Goal: Obtain resource: Obtain resource

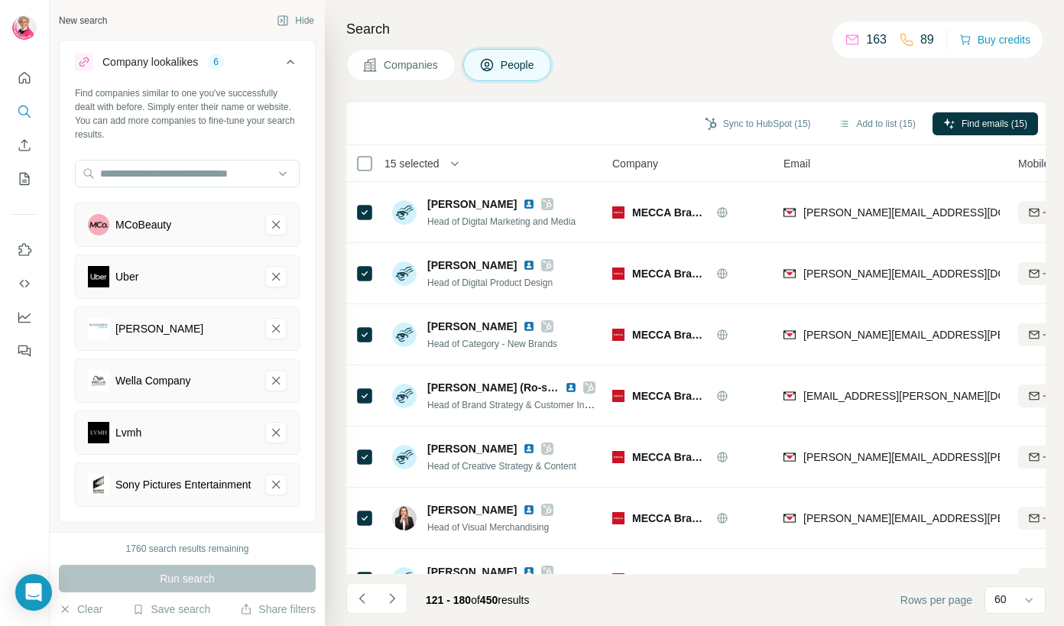
scroll to position [3276, 0]
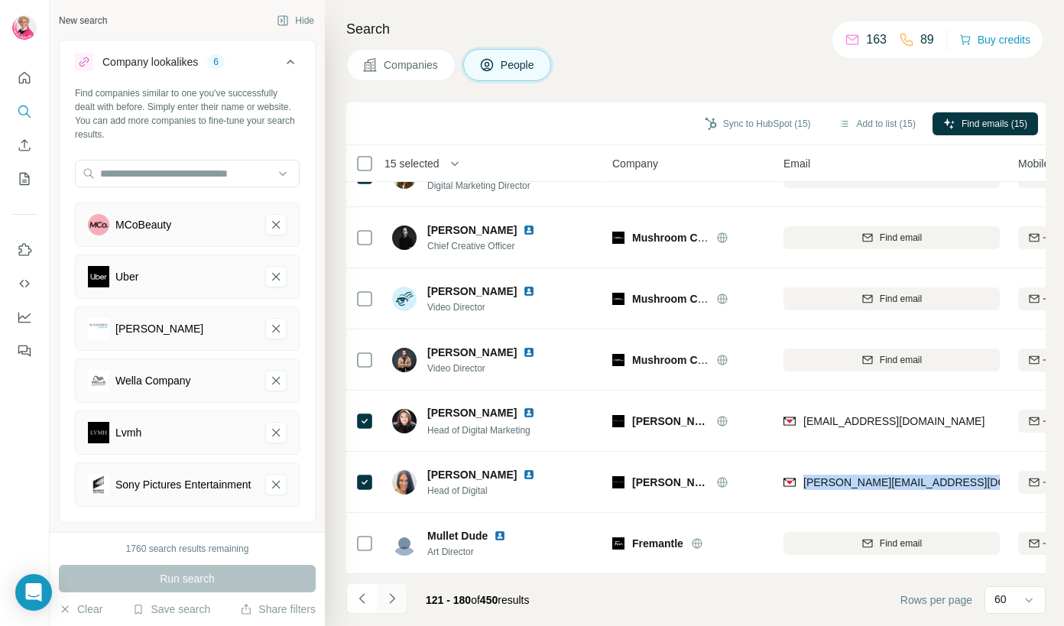
click at [392, 599] on icon "Navigate to next page" at bounding box center [391, 598] width 5 height 10
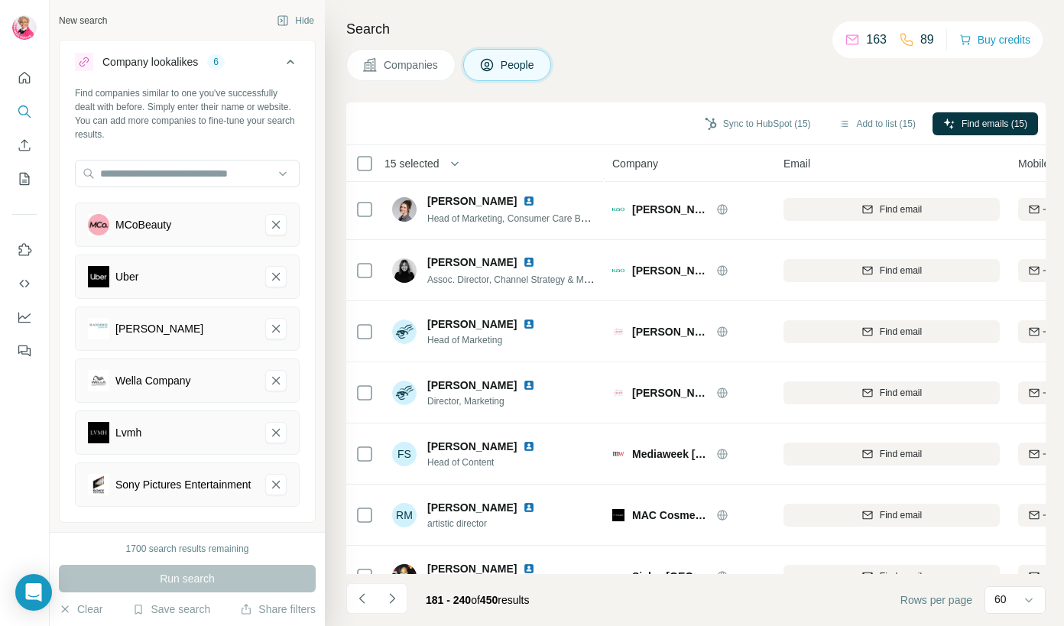
scroll to position [207, 0]
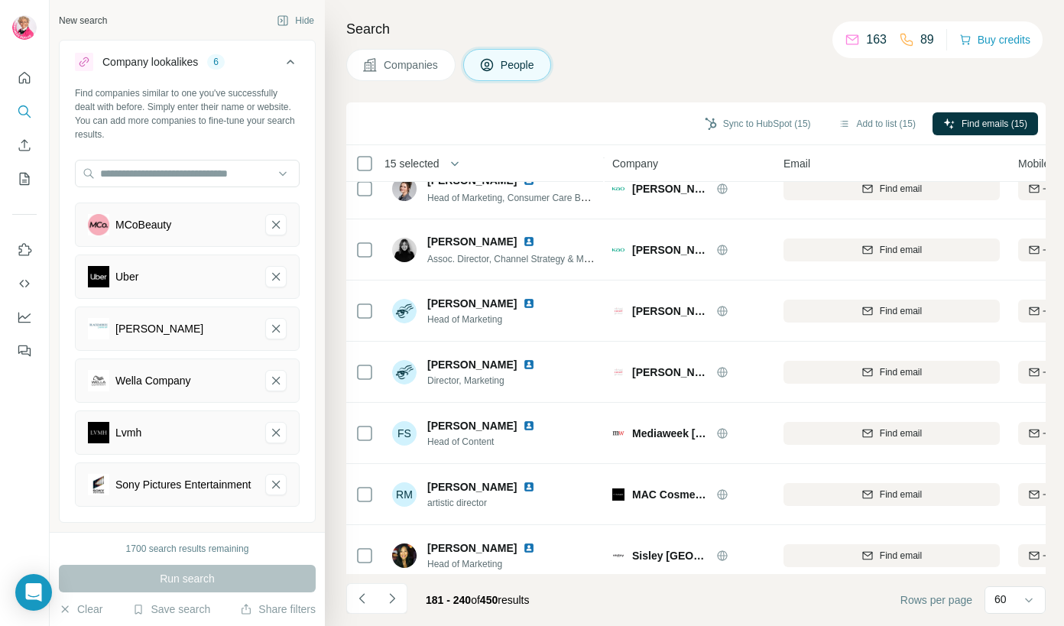
click at [659, 148] on th "Company" at bounding box center [688, 163] width 171 height 37
click at [650, 168] on span "Company" at bounding box center [635, 163] width 46 height 15
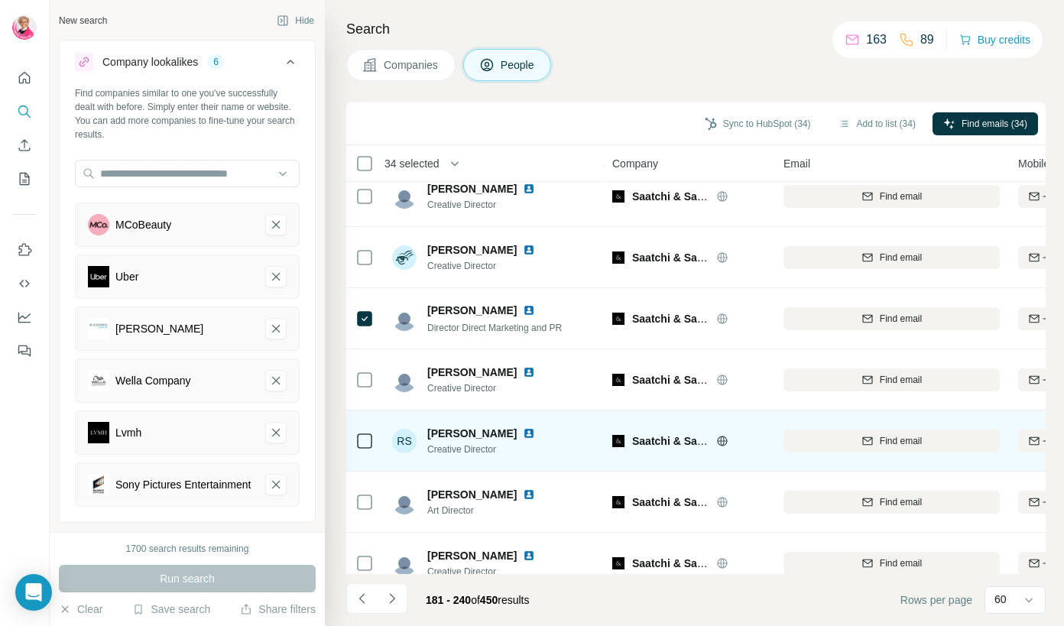
scroll to position [3276, 0]
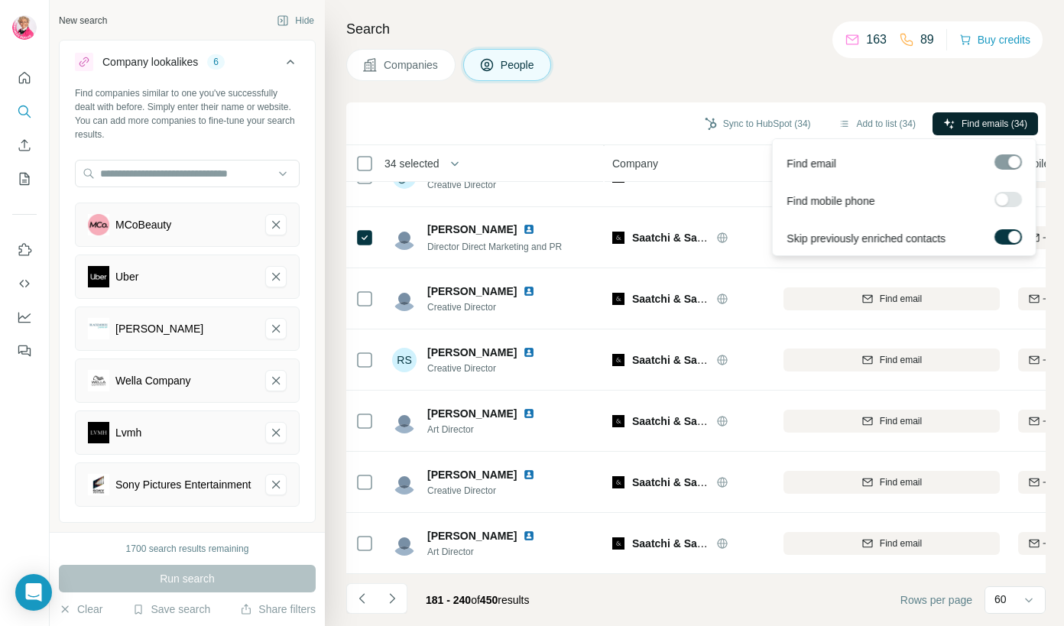
click at [992, 121] on span "Find emails (34)" at bounding box center [994, 124] width 66 height 14
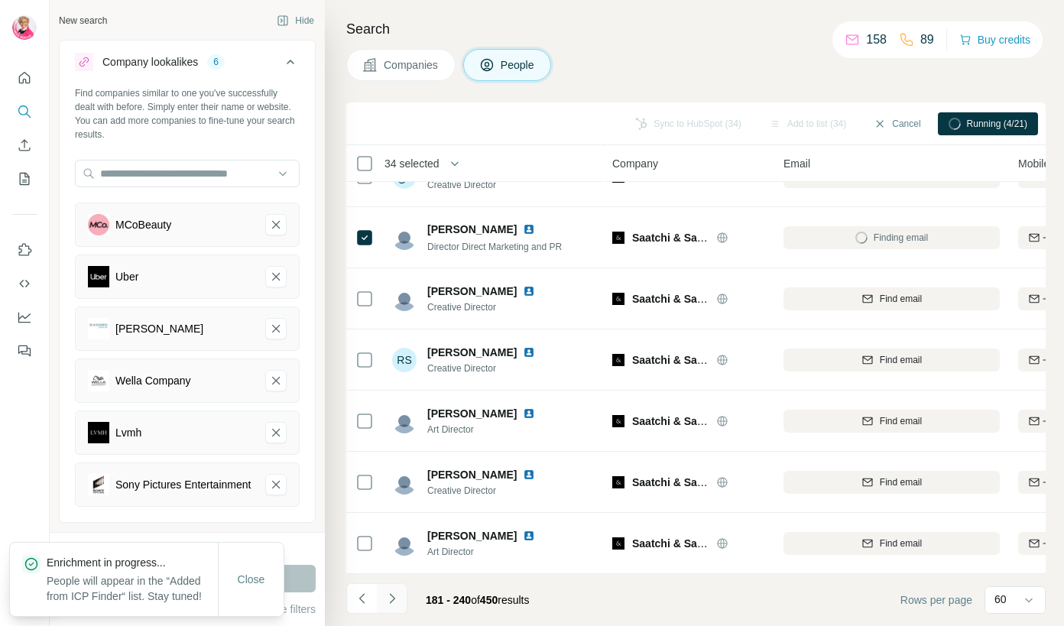
click at [392, 602] on icon "Navigate to next page" at bounding box center [391, 598] width 15 height 15
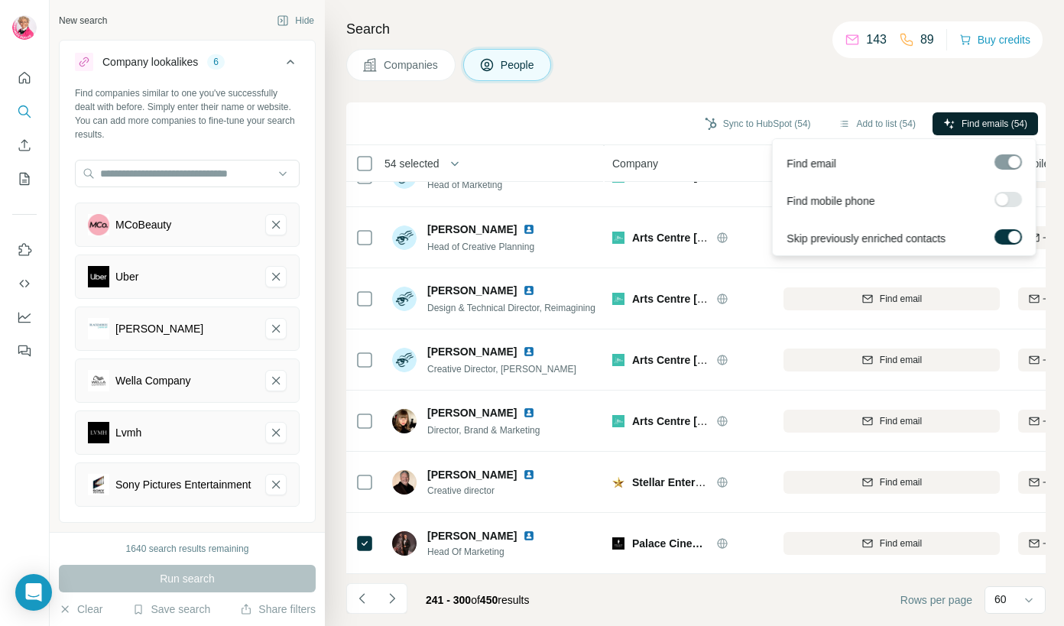
click at [981, 129] on span "Find emails (54)" at bounding box center [994, 124] width 66 height 14
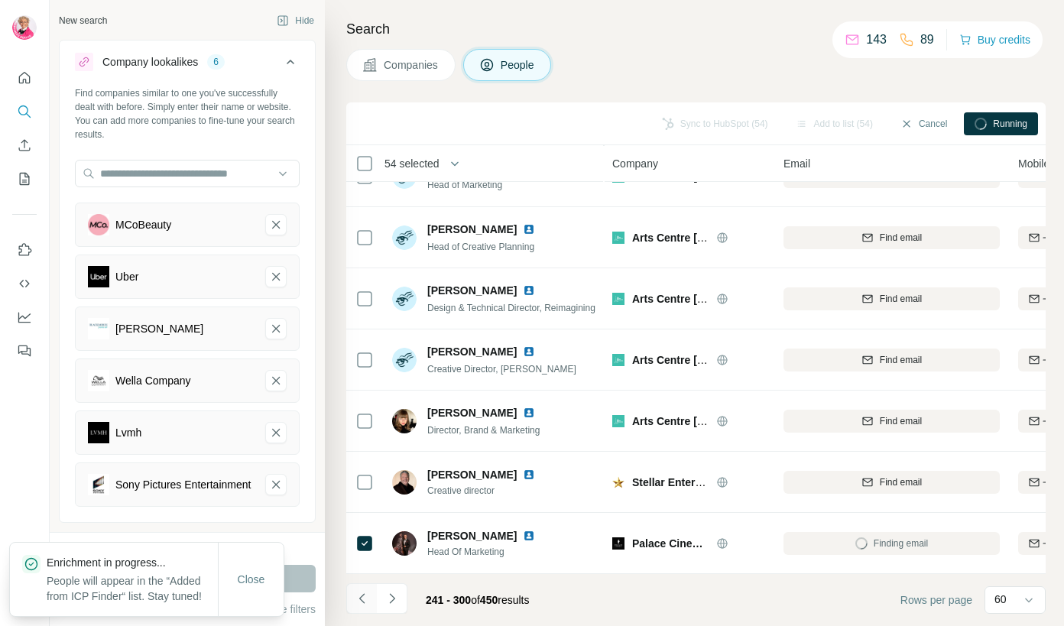
click at [361, 598] on icon "Navigate to previous page" at bounding box center [362, 598] width 15 height 15
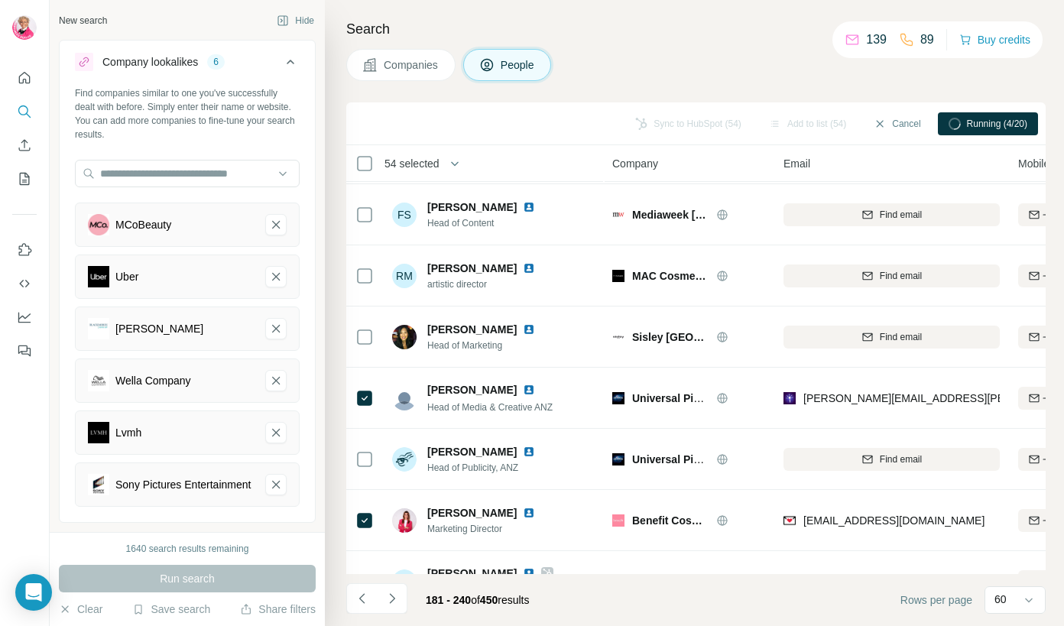
scroll to position [537, 0]
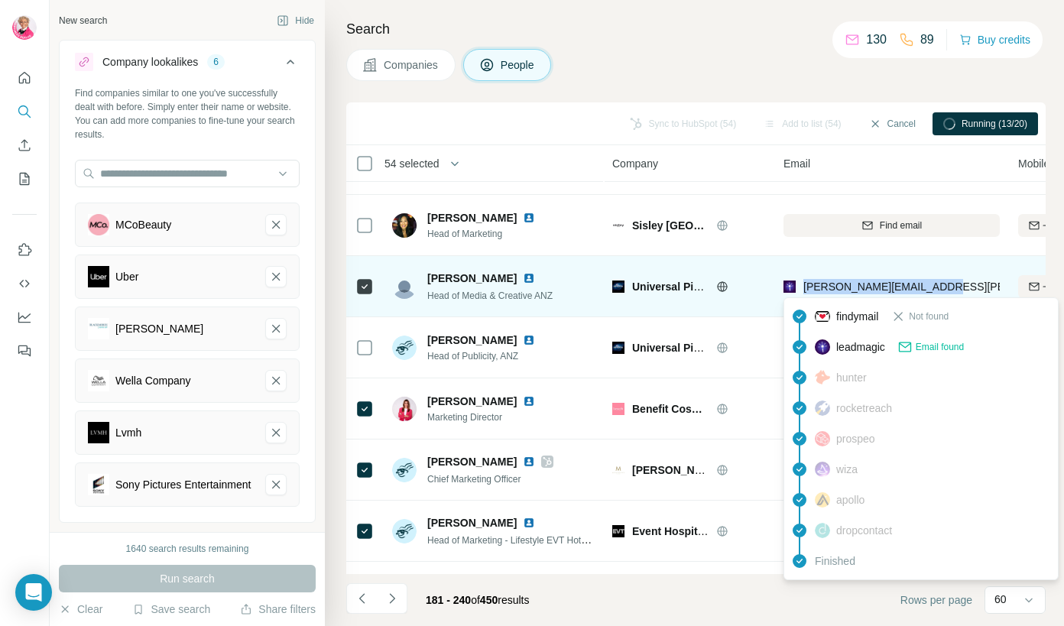
drag, startPoint x: 948, startPoint y: 284, endPoint x: 799, endPoint y: 292, distance: 148.5
click at [800, 292] on div "[PERSON_NAME][EMAIL_ADDRESS][PERSON_NAME][DOMAIN_NAME]" at bounding box center [891, 286] width 216 height 42
copy span "[PERSON_NAME][EMAIL_ADDRESS][PERSON_NAME][DOMAIN_NAME]"
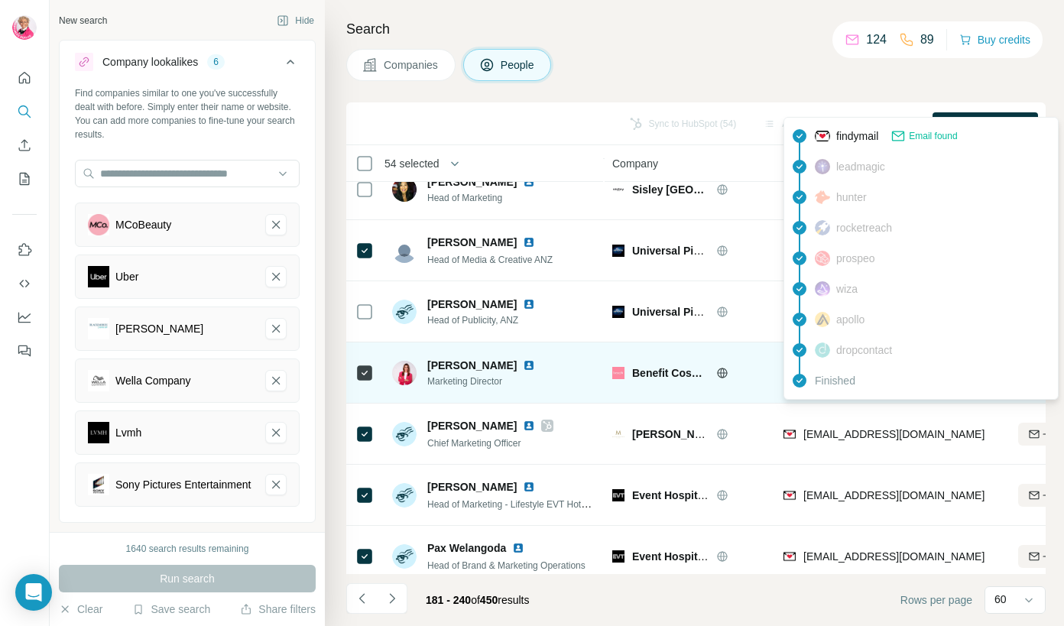
scroll to position [572, 0]
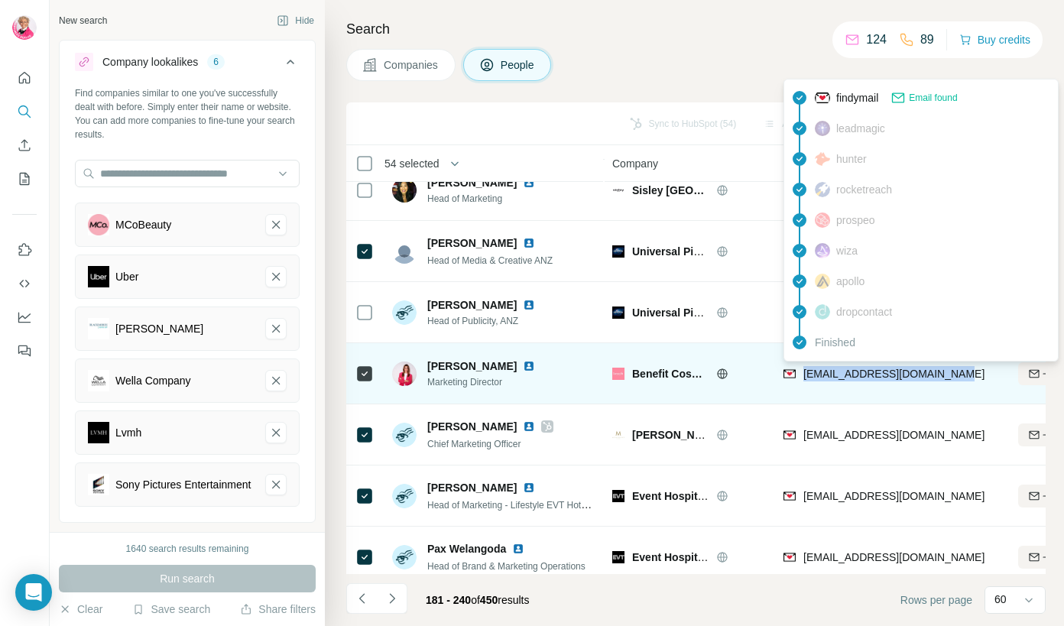
drag, startPoint x: 962, startPoint y: 371, endPoint x: 803, endPoint y: 373, distance: 159.0
click at [803, 373] on div "[EMAIL_ADDRESS][DOMAIN_NAME]" at bounding box center [891, 373] width 216 height 42
copy span "[EMAIL_ADDRESS][DOMAIN_NAME]"
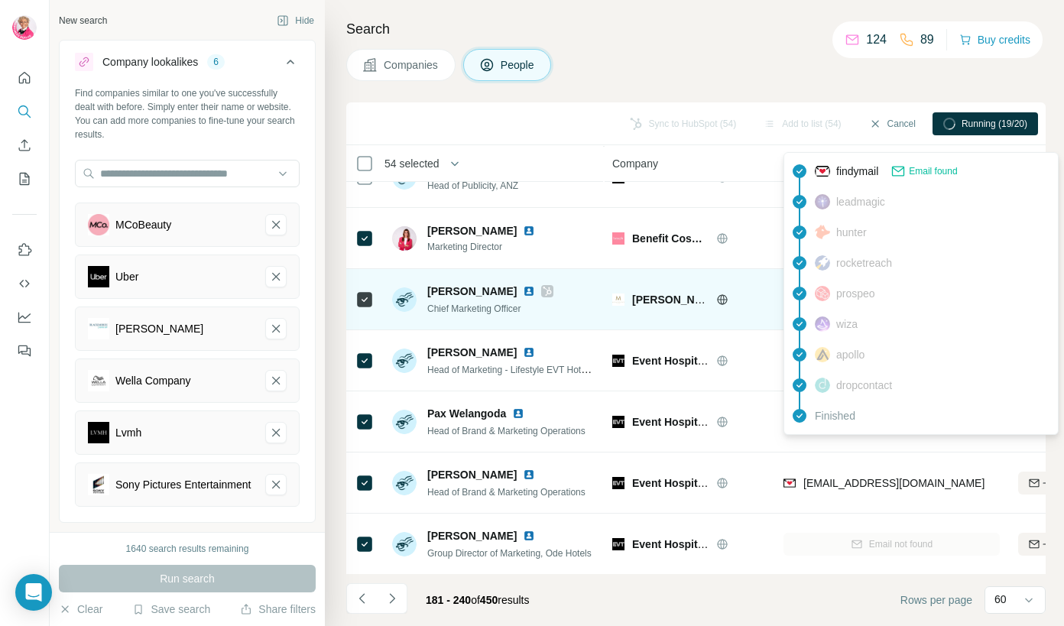
scroll to position [713, 0]
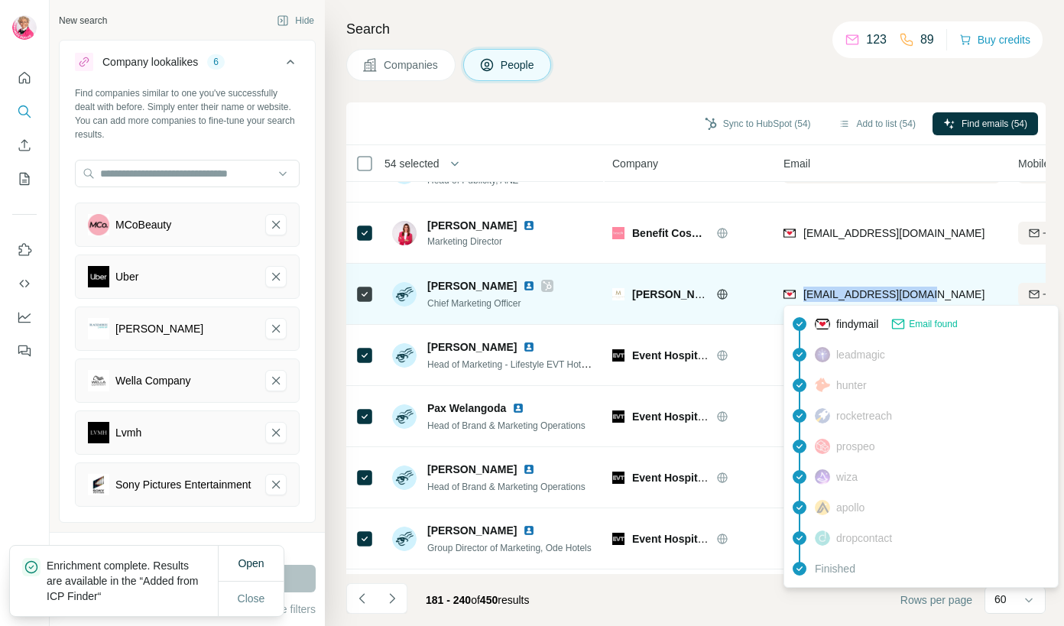
drag, startPoint x: 945, startPoint y: 293, endPoint x: 803, endPoint y: 293, distance: 141.4
click at [803, 294] on div "[EMAIL_ADDRESS][DOMAIN_NAME]" at bounding box center [891, 294] width 216 height 42
copy span "[EMAIL_ADDRESS][DOMAIN_NAME]"
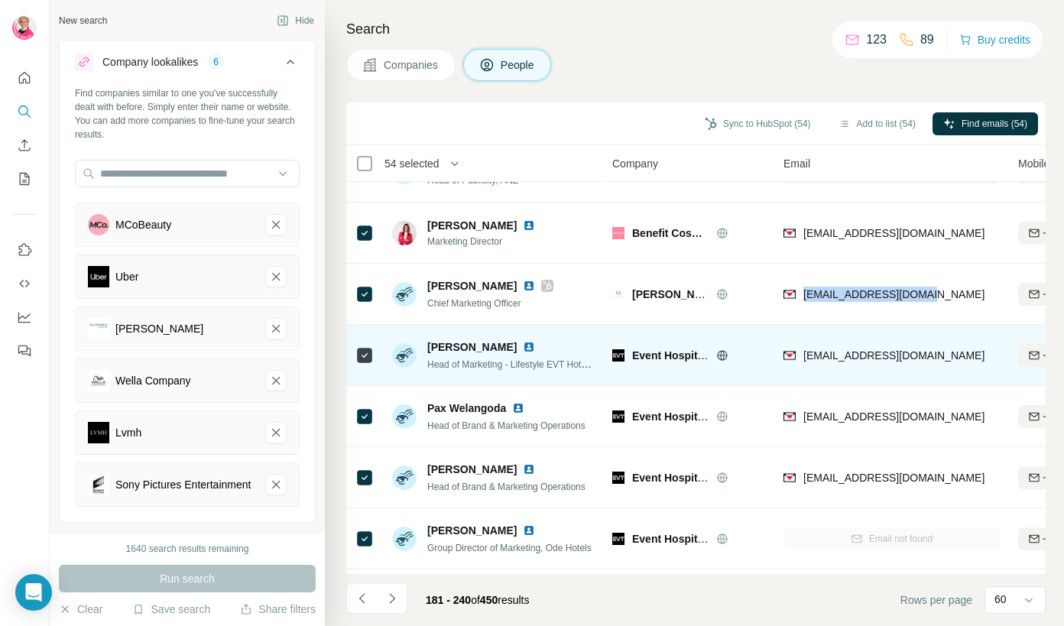
scroll to position [754, 0]
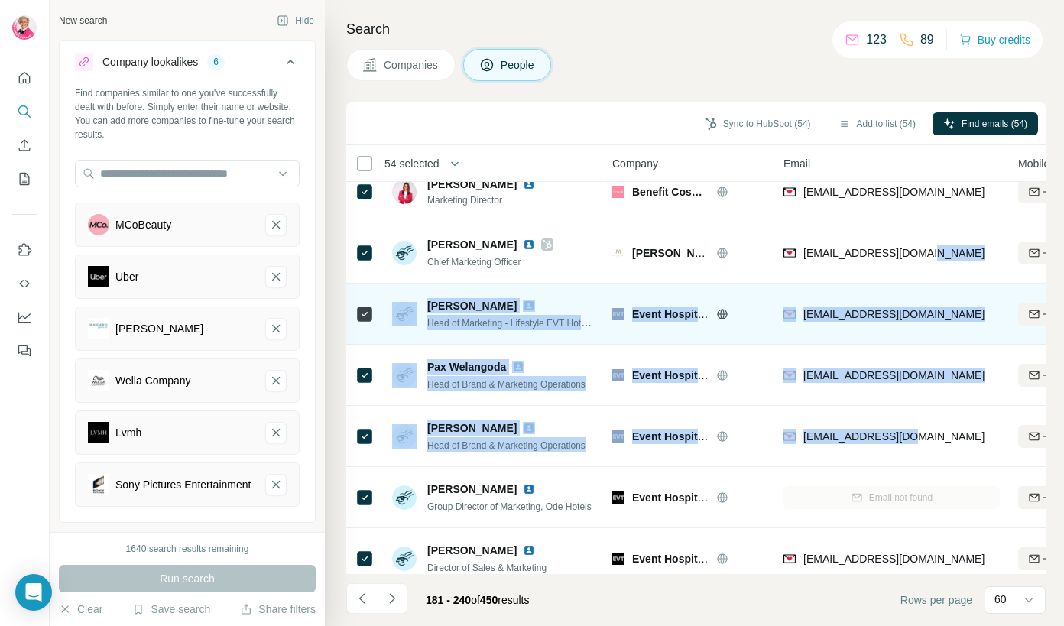
drag, startPoint x: 929, startPoint y: 448, endPoint x: 815, endPoint y: 283, distance: 201.0
click at [0, 0] on tbody "[PERSON_NAME] Creative Director Bowlero Corporation Find email Find both Not in…" at bounding box center [0, 0] width 0 height 0
copy tbody "Find both 1 list 🇦🇺 [GEOGRAPHIC_DATA] C-Level Management, Marketing and Adverti…"
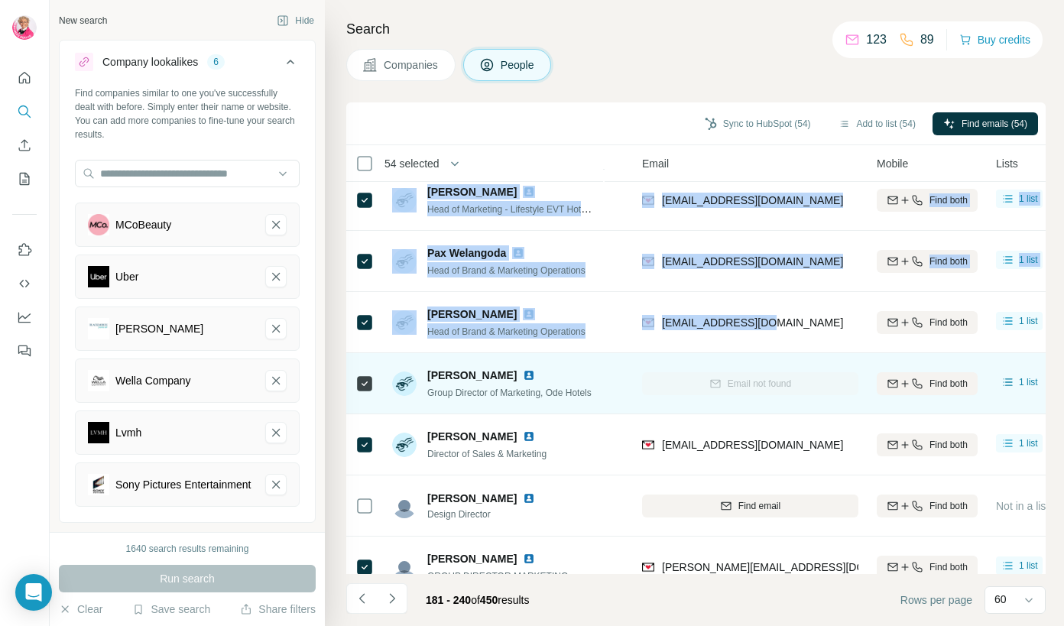
scroll to position [868, 144]
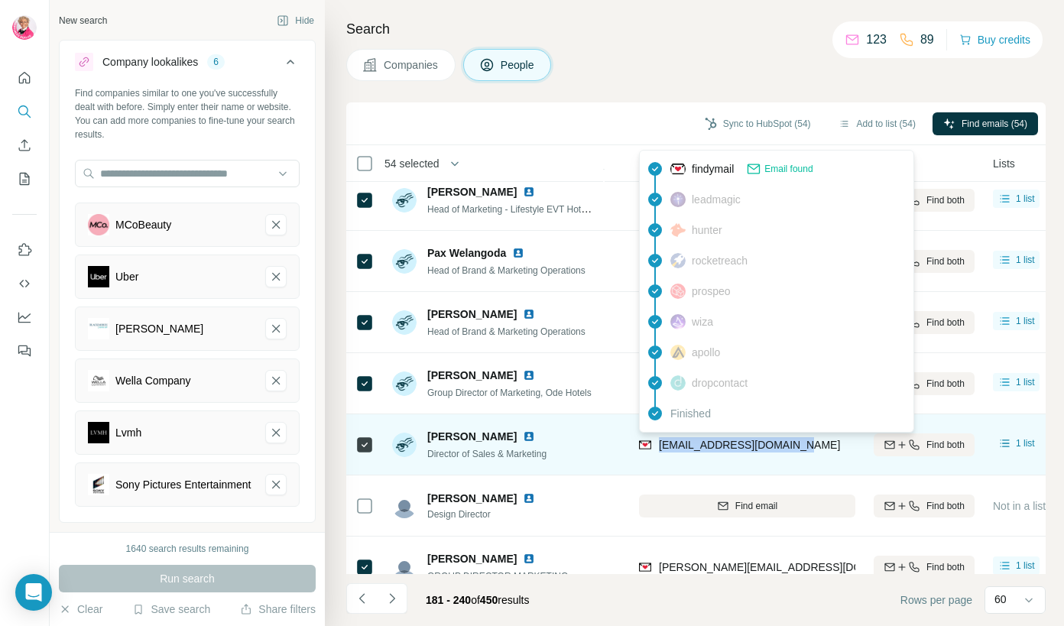
drag, startPoint x: 791, startPoint y: 449, endPoint x: 657, endPoint y: 449, distance: 133.7
click at [658, 449] on div "[EMAIL_ADDRESS][DOMAIN_NAME]" at bounding box center [747, 444] width 216 height 42
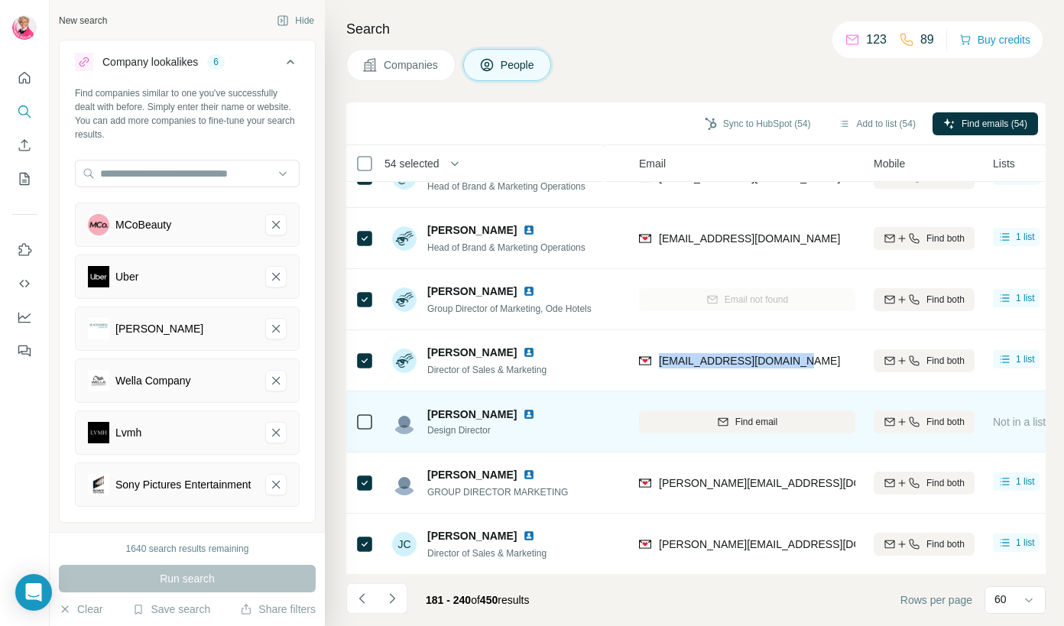
scroll to position [1074, 144]
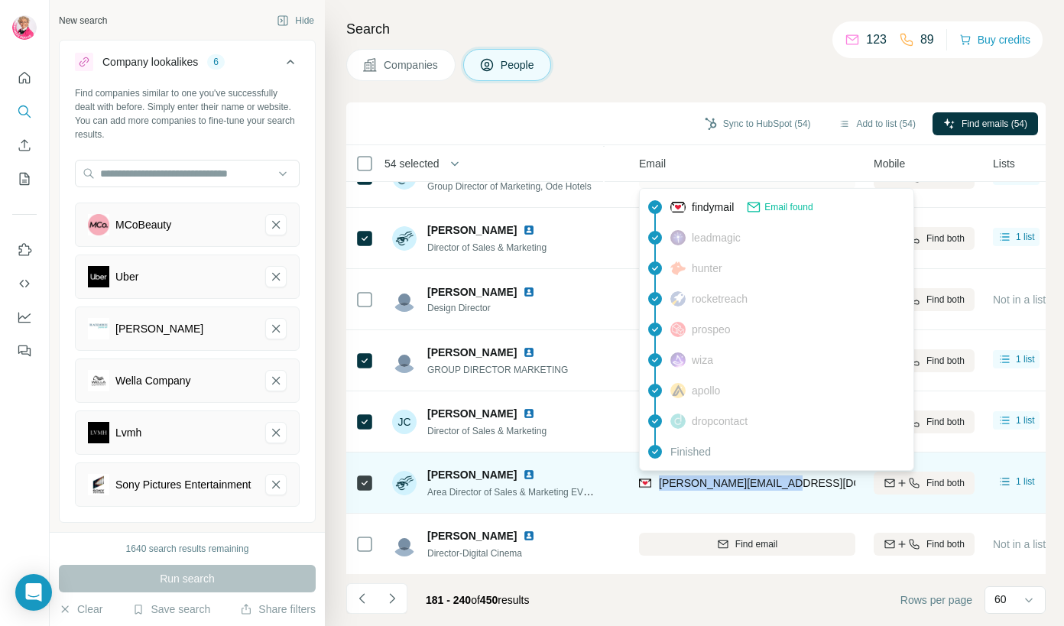
drag, startPoint x: 798, startPoint y: 491, endPoint x: 659, endPoint y: 488, distance: 138.3
click at [659, 488] on div "[PERSON_NAME][EMAIL_ADDRESS][DOMAIN_NAME]" at bounding box center [747, 483] width 216 height 42
copy span "[PERSON_NAME][EMAIL_ADDRESS][DOMAIN_NAME]"
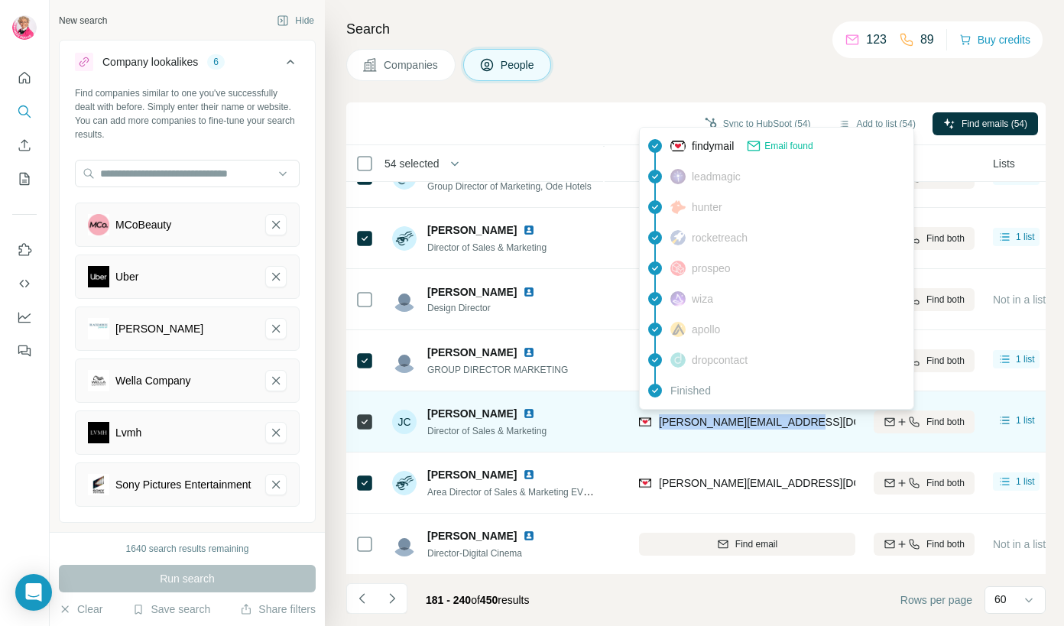
drag, startPoint x: 803, startPoint y: 426, endPoint x: 659, endPoint y: 428, distance: 144.4
click at [659, 428] on div "[PERSON_NAME][EMAIL_ADDRESS][DOMAIN_NAME]" at bounding box center [747, 421] width 216 height 42
copy span "[PERSON_NAME][EMAIL_ADDRESS][DOMAIN_NAME]"
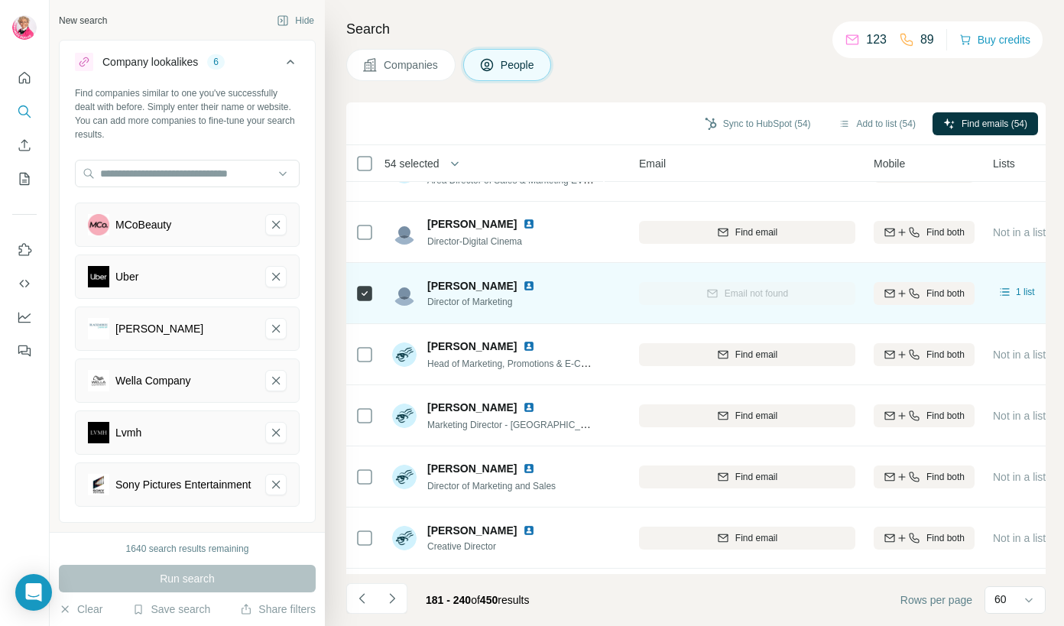
scroll to position [1570, 144]
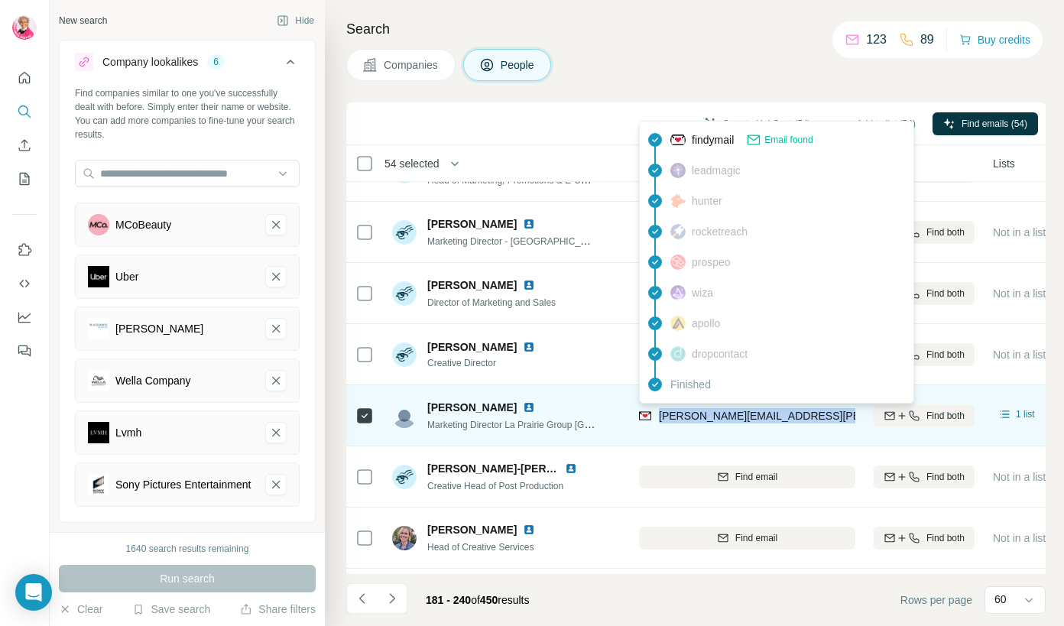
drag, startPoint x: 831, startPoint y: 419, endPoint x: 655, endPoint y: 421, distance: 175.8
click at [655, 421] on div "[PERSON_NAME][EMAIL_ADDRESS][PERSON_NAME][PERSON_NAME][DOMAIN_NAME]" at bounding box center [747, 415] width 216 height 42
copy span "[PERSON_NAME][EMAIL_ADDRESS][PERSON_NAME][PERSON_NAME][DOMAIN_NAME]"
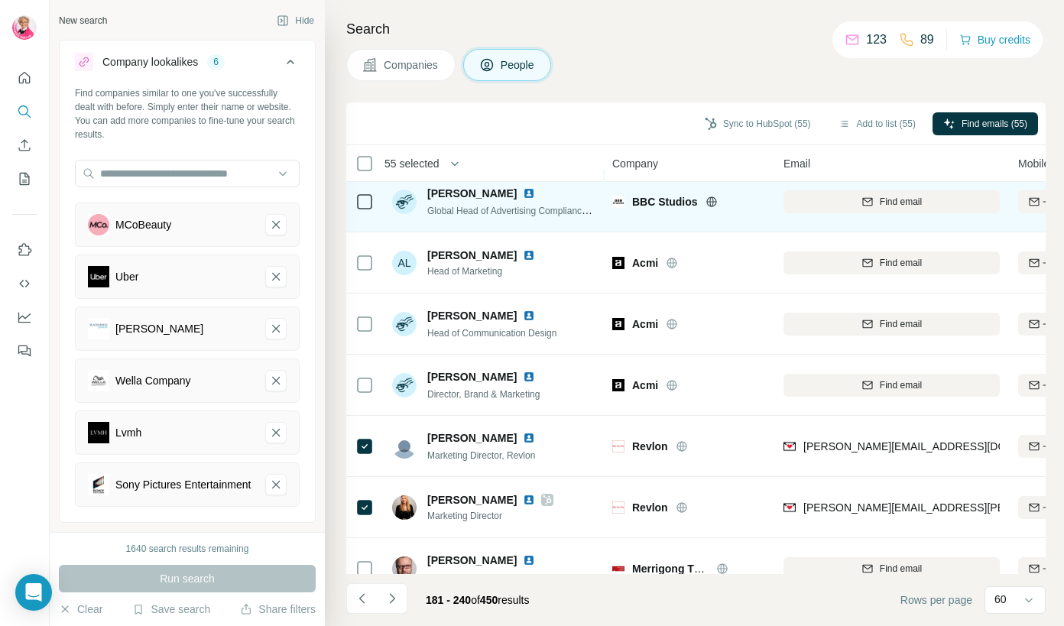
scroll to position [1988, 0]
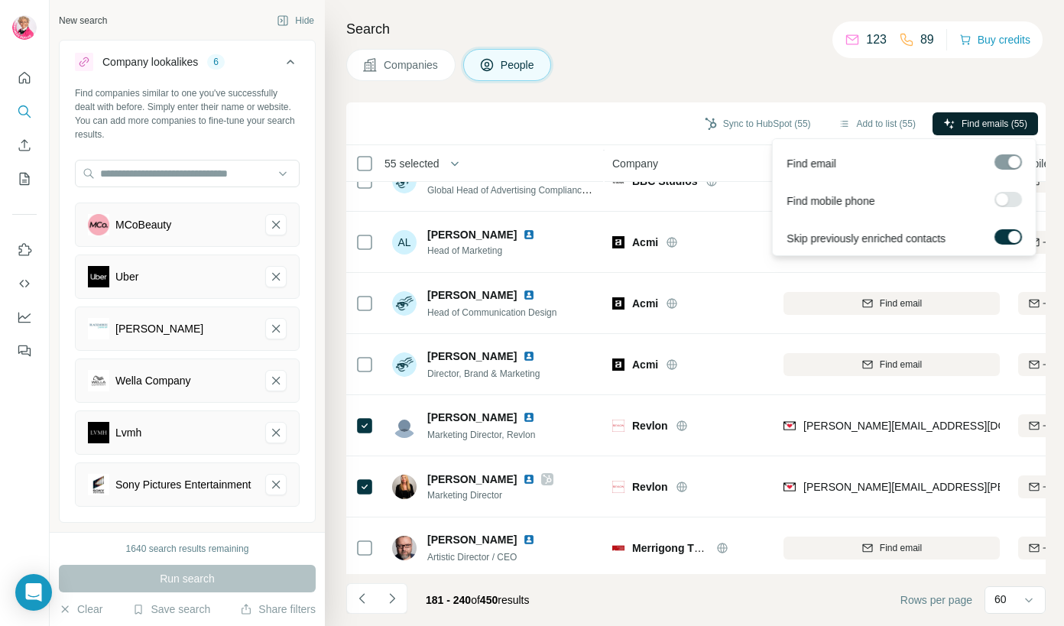
click at [954, 128] on button "Find emails (55)" at bounding box center [984, 123] width 105 height 23
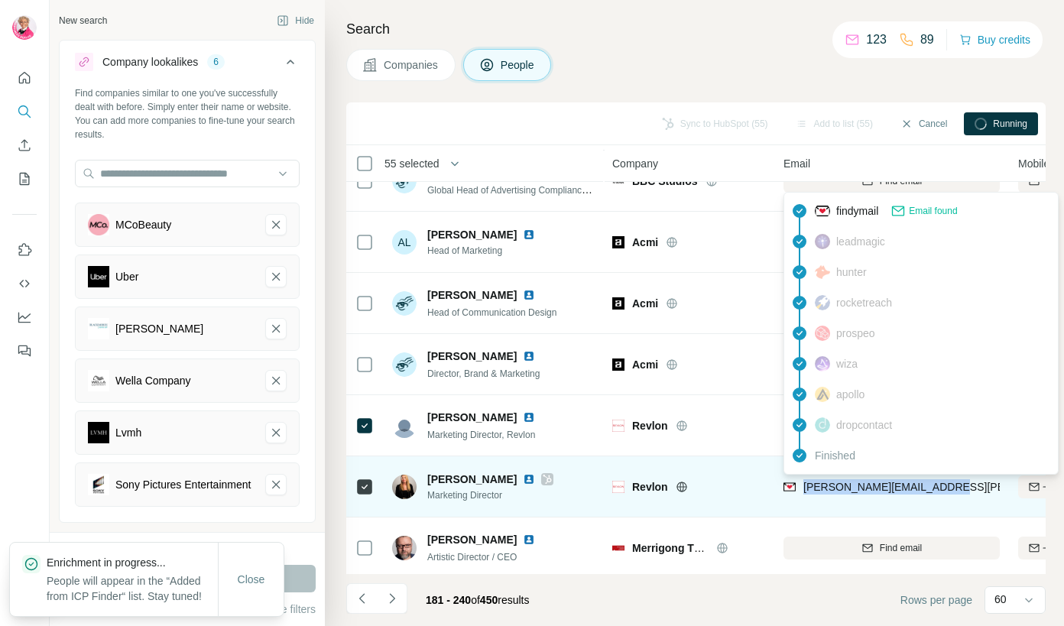
drag, startPoint x: 954, startPoint y: 489, endPoint x: 805, endPoint y: 489, distance: 148.2
click at [805, 489] on div "[PERSON_NAME][EMAIL_ADDRESS][PERSON_NAME][DOMAIN_NAME]" at bounding box center [891, 486] width 216 height 42
copy span "[PERSON_NAME][EMAIL_ADDRESS][PERSON_NAME][DOMAIN_NAME]"
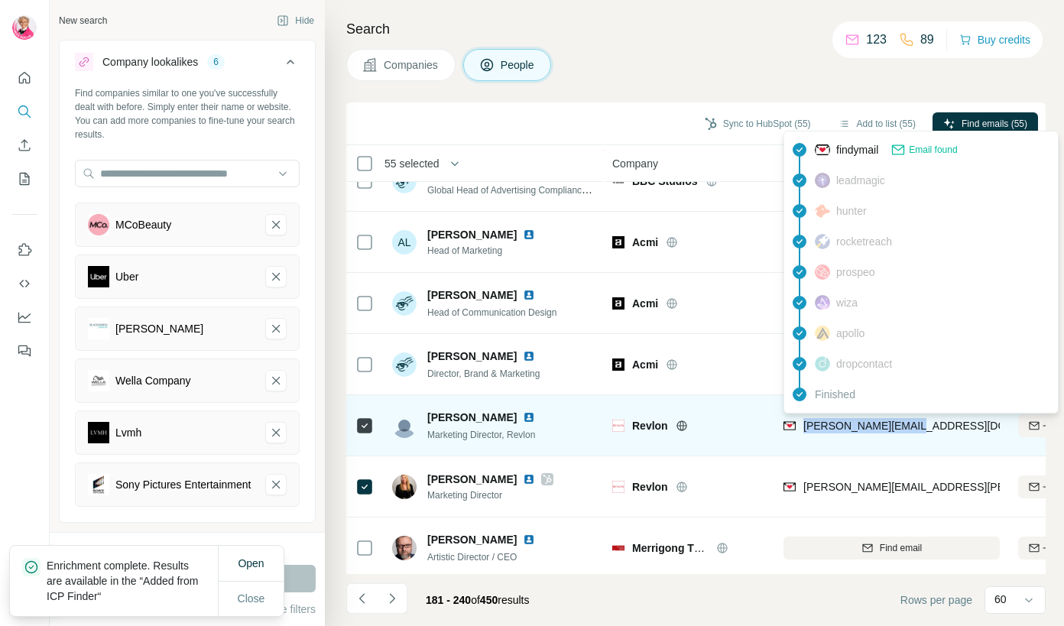
drag, startPoint x: 930, startPoint y: 424, endPoint x: 802, endPoint y: 430, distance: 128.5
click at [802, 430] on div "[PERSON_NAME][EMAIL_ADDRESS][DOMAIN_NAME]" at bounding box center [891, 425] width 216 height 42
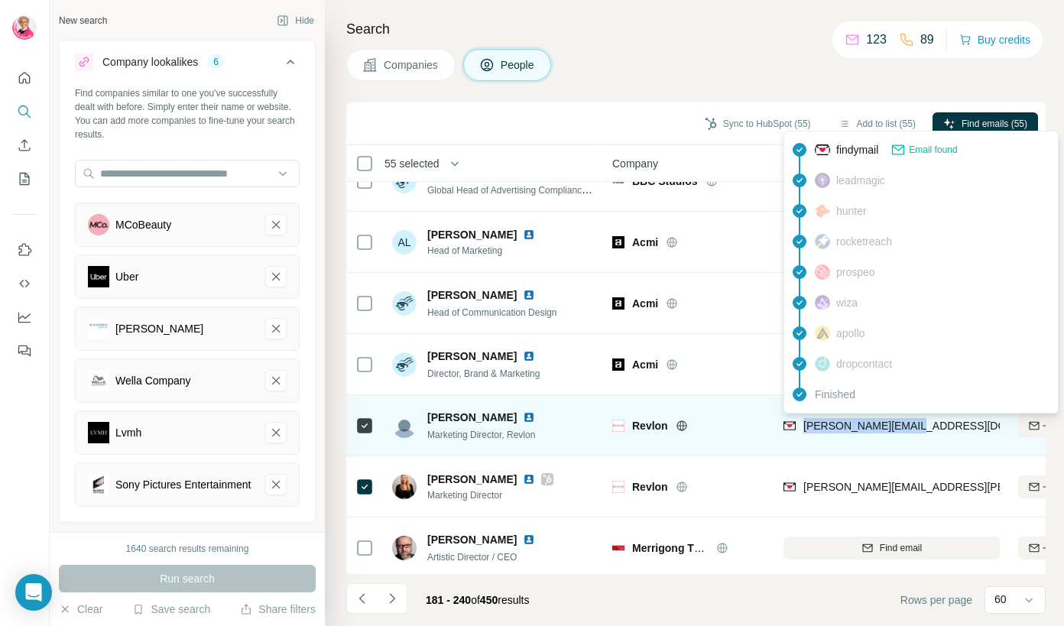
copy span "[PERSON_NAME][EMAIL_ADDRESS][DOMAIN_NAME]"
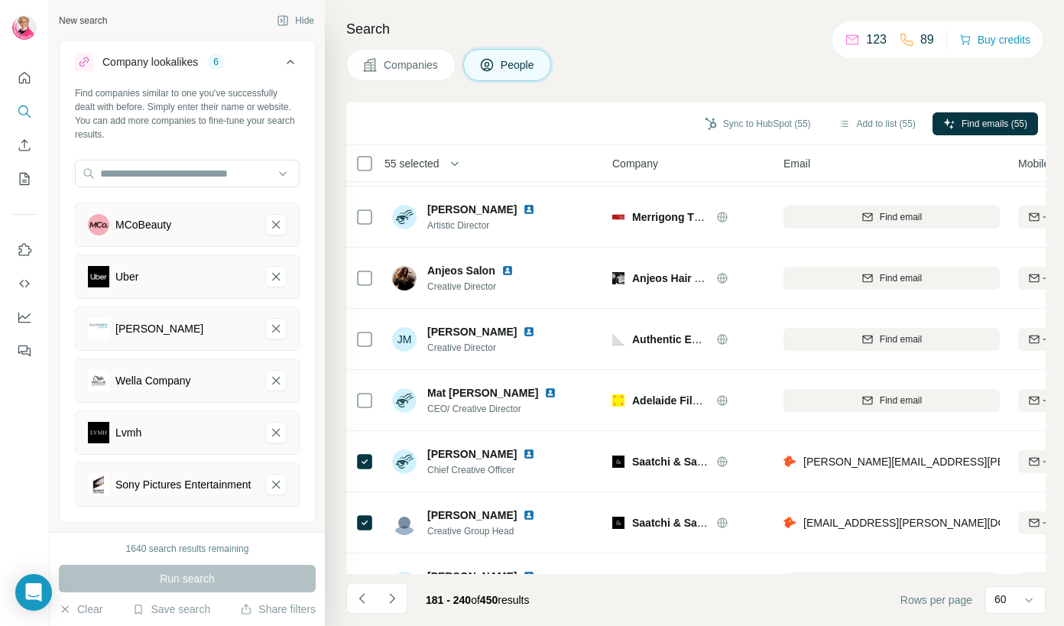
scroll to position [2597, 0]
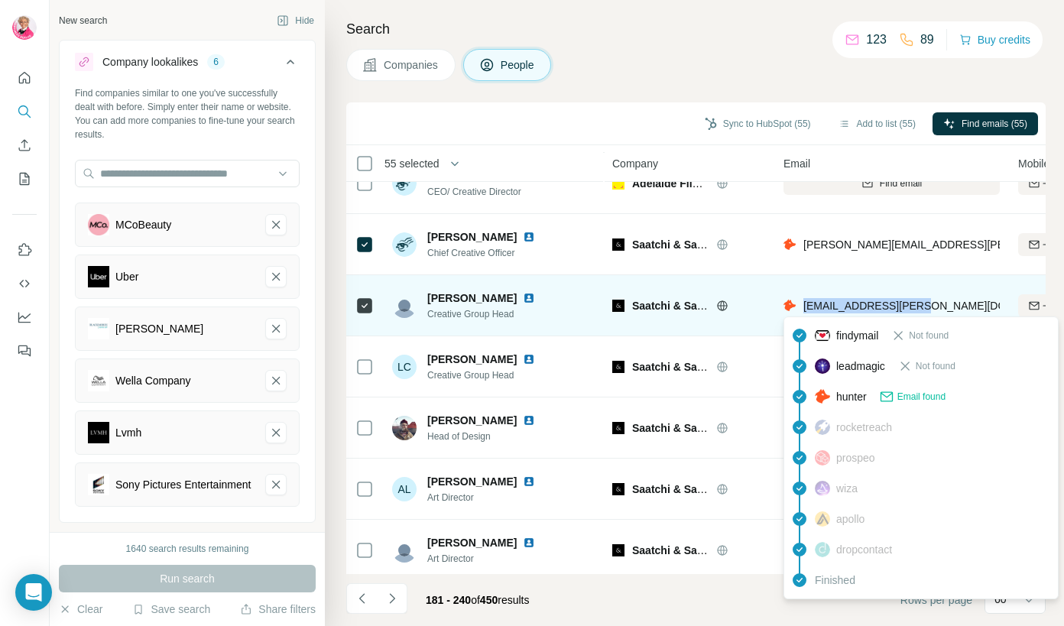
drag, startPoint x: 938, startPoint y: 319, endPoint x: 802, endPoint y: 303, distance: 137.0
click at [802, 303] on div "[EMAIL_ADDRESS][PERSON_NAME][DOMAIN_NAME]" at bounding box center [891, 305] width 216 height 42
copy span "[EMAIL_ADDRESS][PERSON_NAME][DOMAIN_NAME]"
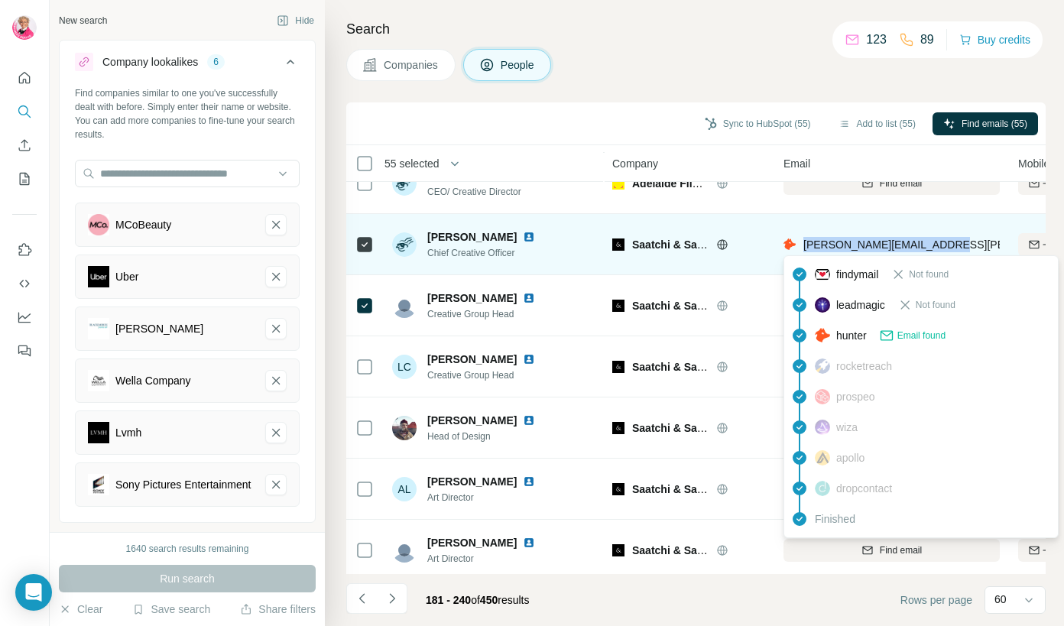
drag, startPoint x: 954, startPoint y: 248, endPoint x: 805, endPoint y: 248, distance: 149.0
click at [803, 250] on div "[PERSON_NAME][EMAIL_ADDRESS][PERSON_NAME][DOMAIN_NAME]" at bounding box center [891, 244] width 216 height 42
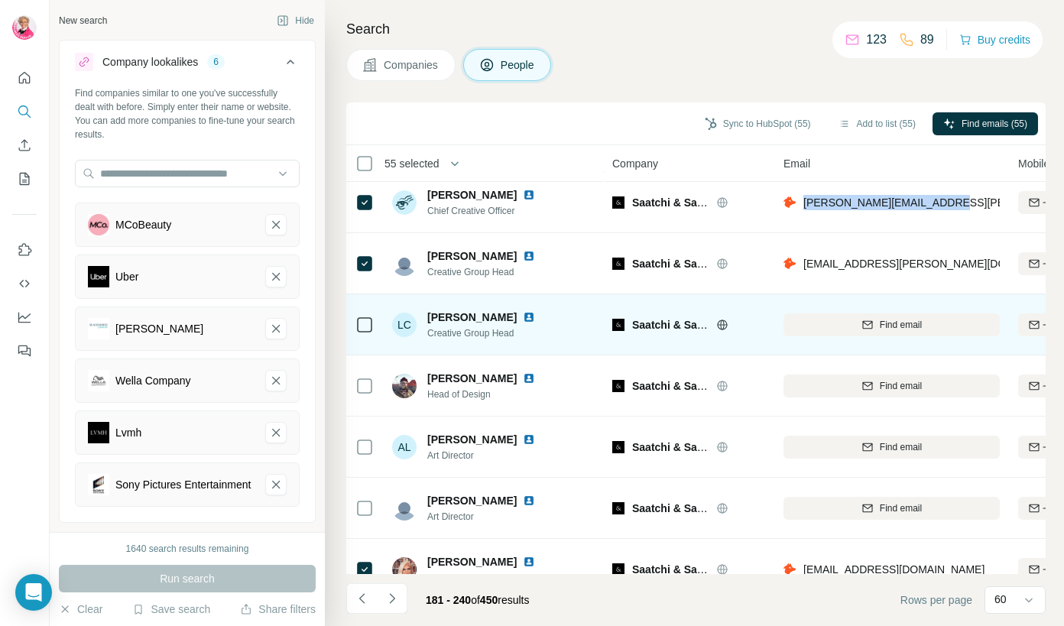
scroll to position [2823, 0]
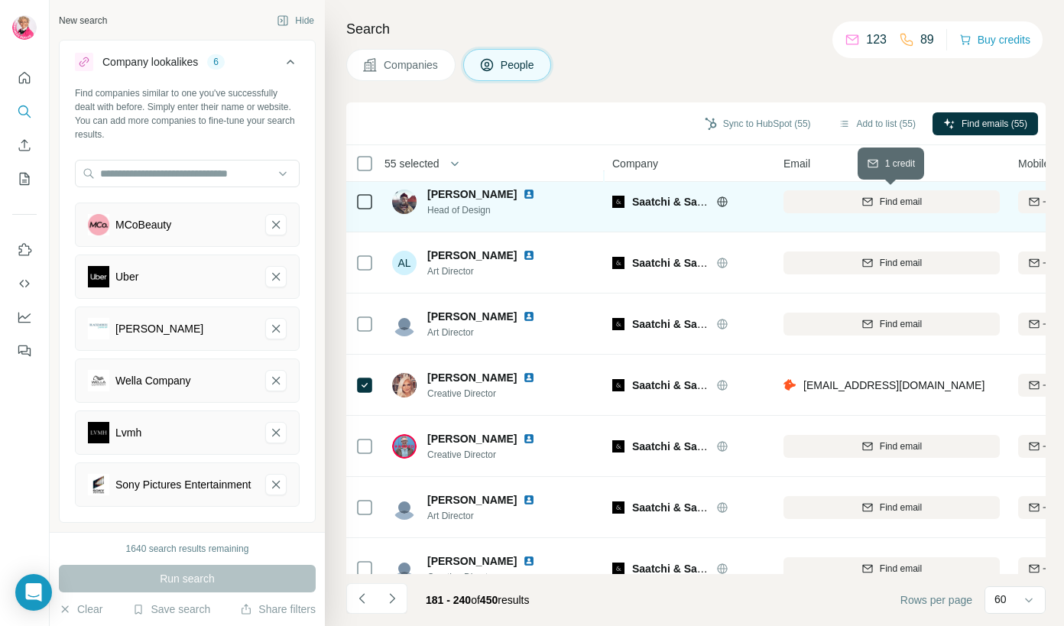
click at [893, 205] on span "Find email" at bounding box center [901, 202] width 42 height 14
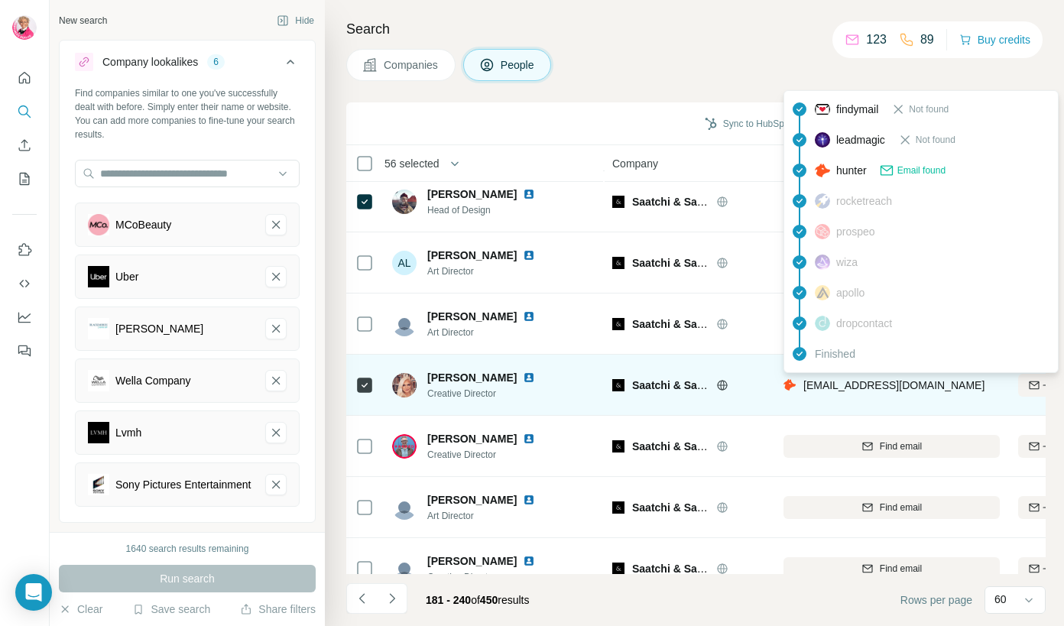
drag, startPoint x: 980, startPoint y: 384, endPoint x: 803, endPoint y: 386, distance: 176.5
click at [803, 386] on div "[EMAIL_ADDRESS][DOMAIN_NAME]" at bounding box center [891, 385] width 216 height 42
